Goal: Find contact information: Obtain details needed to contact an individual or organization

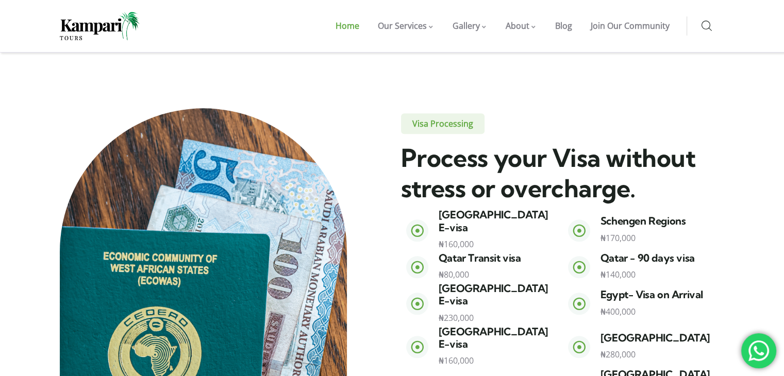
scroll to position [1114, 0]
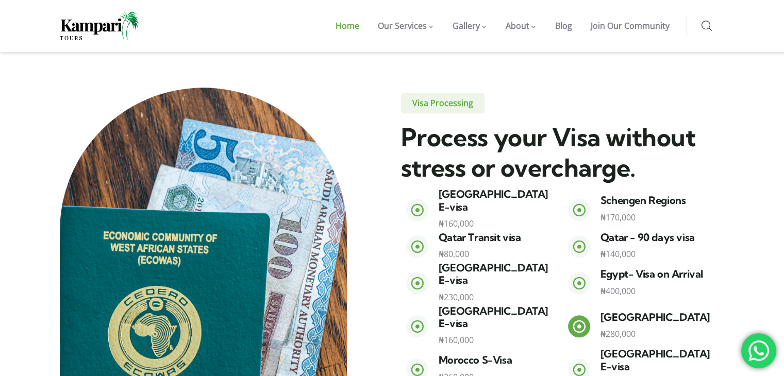
click at [578, 320] on icon at bounding box center [579, 326] width 13 height 13
click at [388, 220] on div "Visa Processing Process your Visa without stress or overcharge. Thailand E-visa…" at bounding box center [548, 311] width 370 height 446
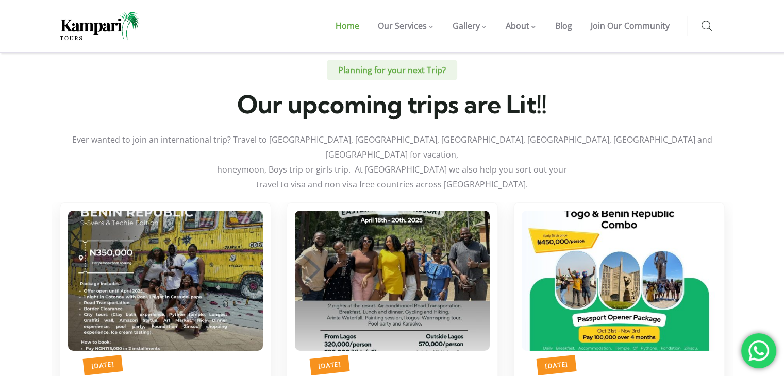
scroll to position [3403, 0]
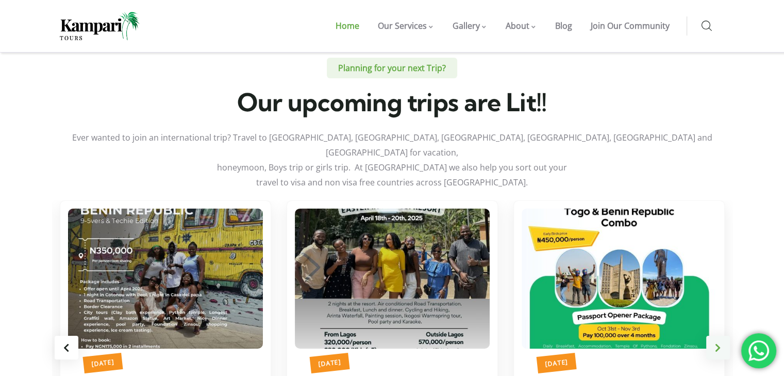
click at [717, 336] on div "Next slide" at bounding box center [718, 348] width 24 height 24
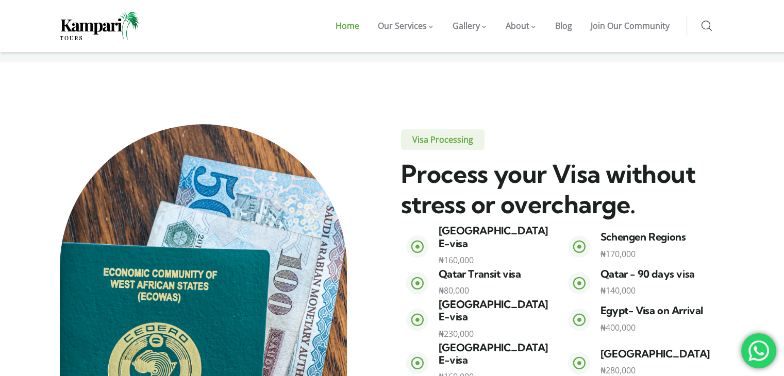
scroll to position [1061, 0]
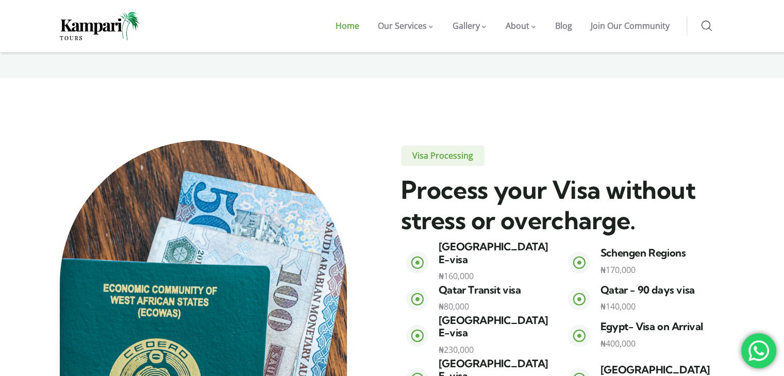
click at [780, 289] on section "Visa Processing Process your Visa without stress or overcharge. Thailand E-visa…" at bounding box center [392, 332] width 784 height 508
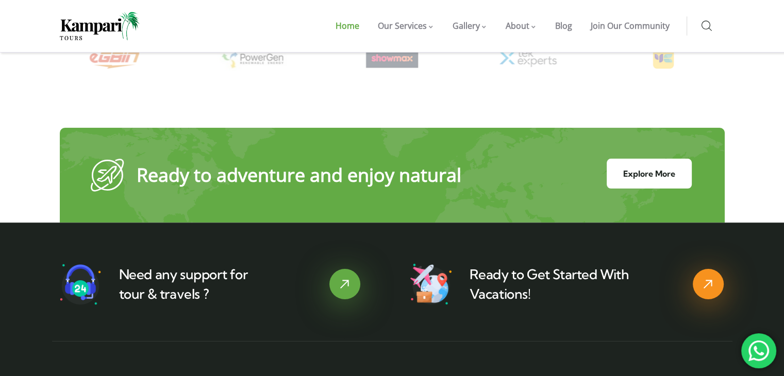
scroll to position [4031, 0]
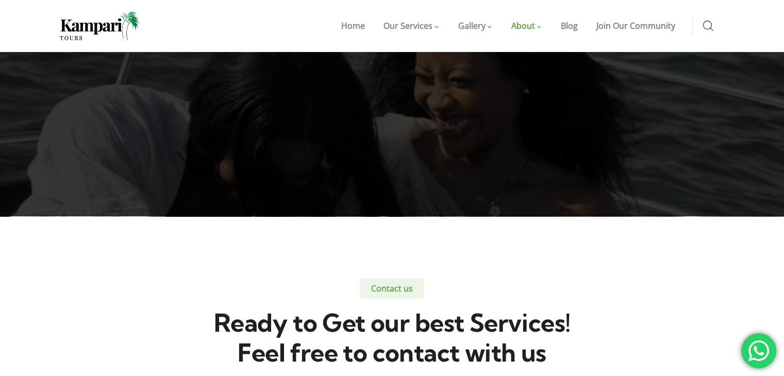
click at [138, 239] on section "Contact us Ready to Get our best Services! Feel free to contact with us" at bounding box center [392, 298] width 784 height 162
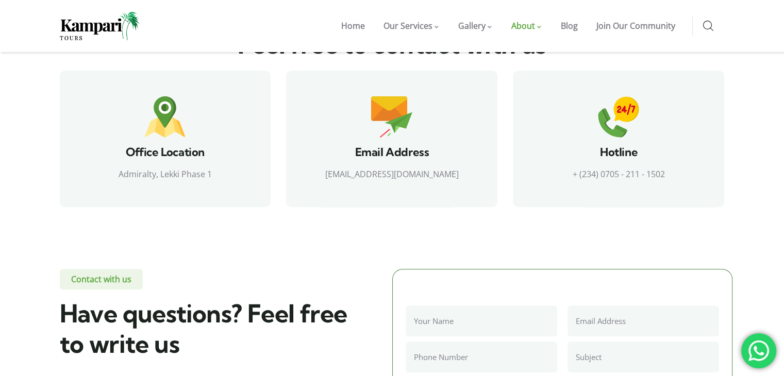
scroll to position [309, 0]
